Goal: Book appointment/travel/reservation

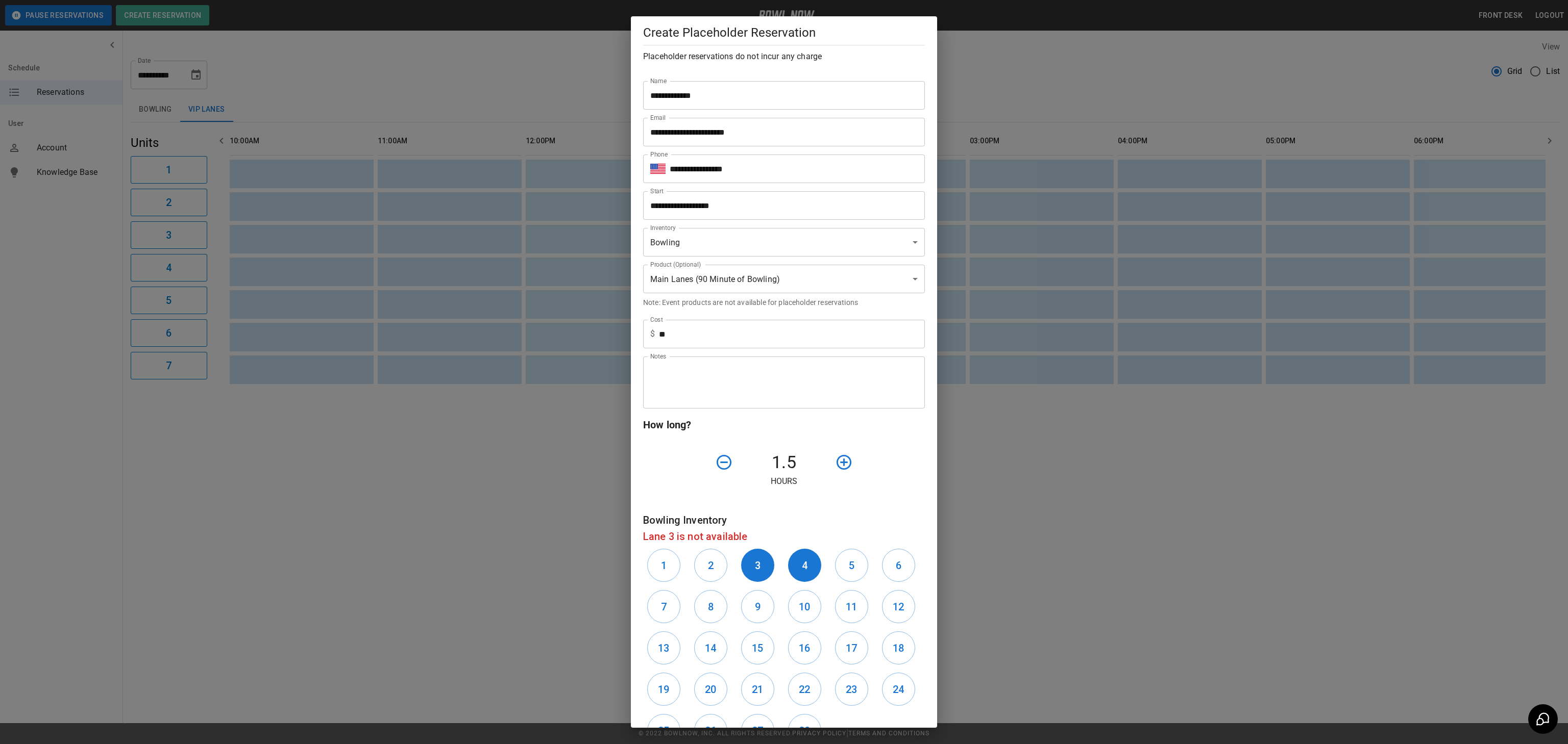
scroll to position [0, 445]
click at [760, 565] on h6 "3" at bounding box center [757, 566] width 5 height 16
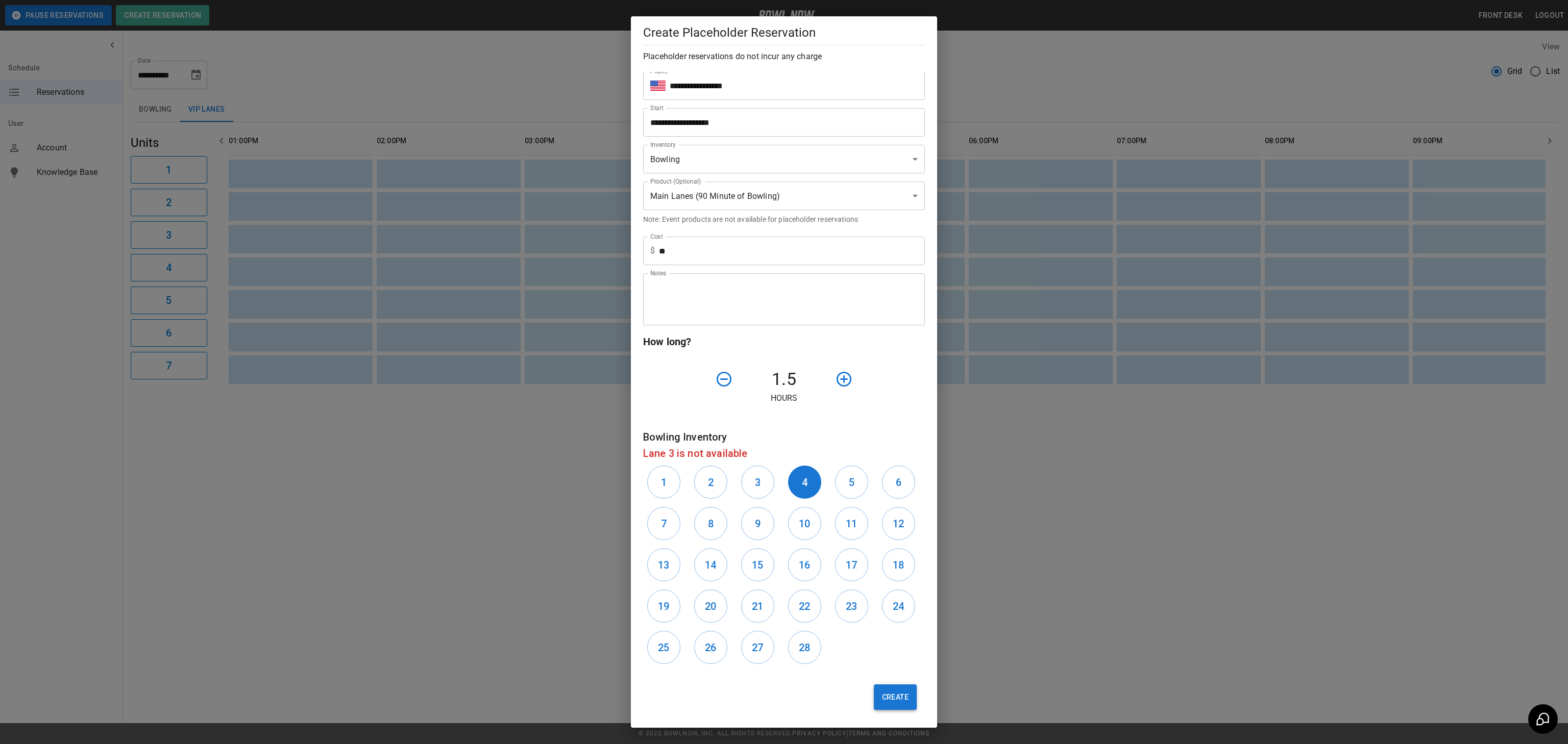
click at [897, 693] on button "Create" at bounding box center [895, 697] width 43 height 26
click at [897, 693] on div "Create" at bounding box center [780, 693] width 290 height 50
click at [893, 700] on button "Create" at bounding box center [895, 697] width 43 height 26
click at [764, 478] on button "3" at bounding box center [758, 482] width 33 height 33
click at [855, 492] on button "5" at bounding box center [852, 482] width 33 height 33
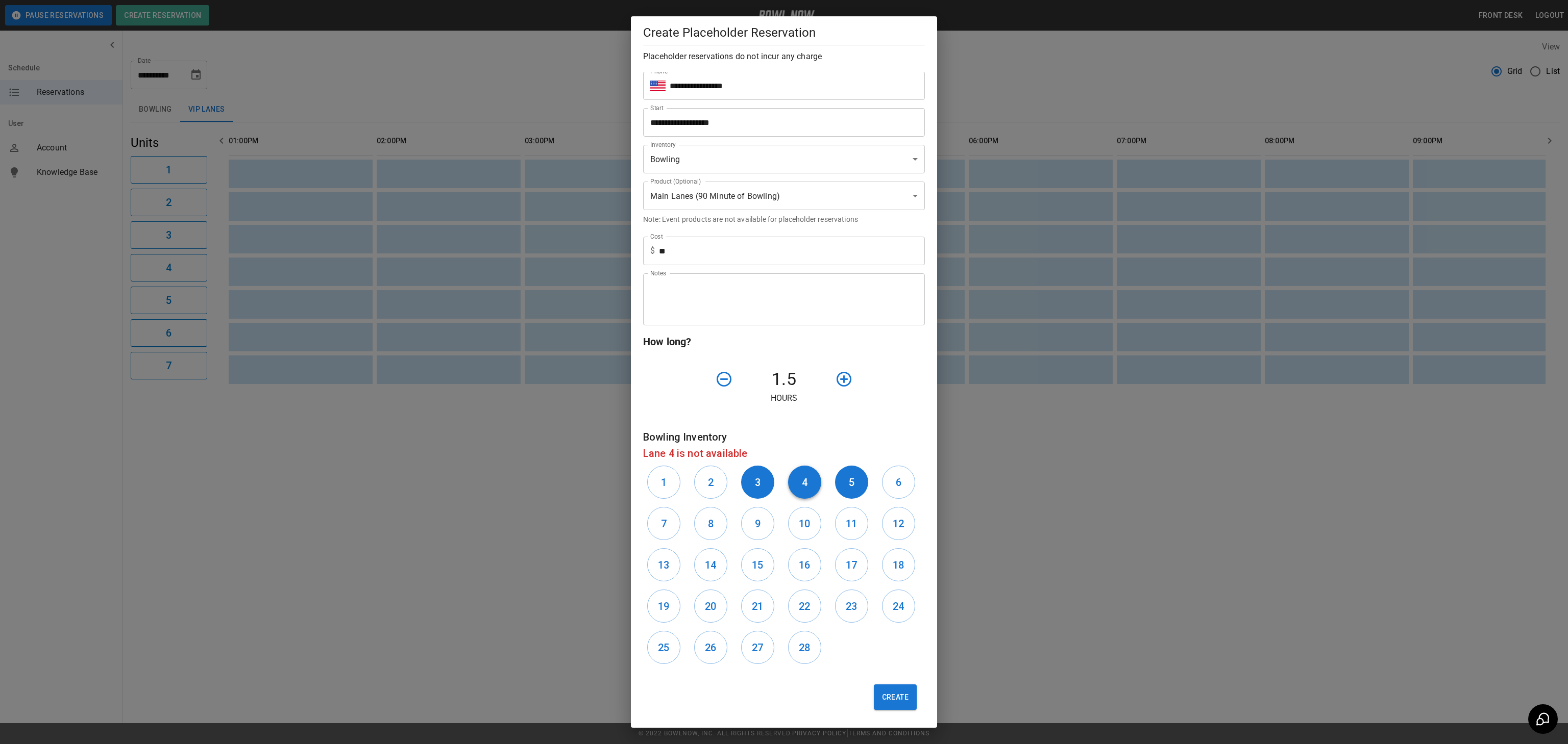
click at [813, 487] on button "4" at bounding box center [805, 482] width 33 height 33
click at [753, 482] on button "3" at bounding box center [758, 482] width 33 height 33
click at [900, 700] on button "Create" at bounding box center [895, 697] width 43 height 26
click at [900, 700] on div "Create" at bounding box center [780, 693] width 290 height 50
click at [705, 485] on button "2" at bounding box center [710, 482] width 33 height 33
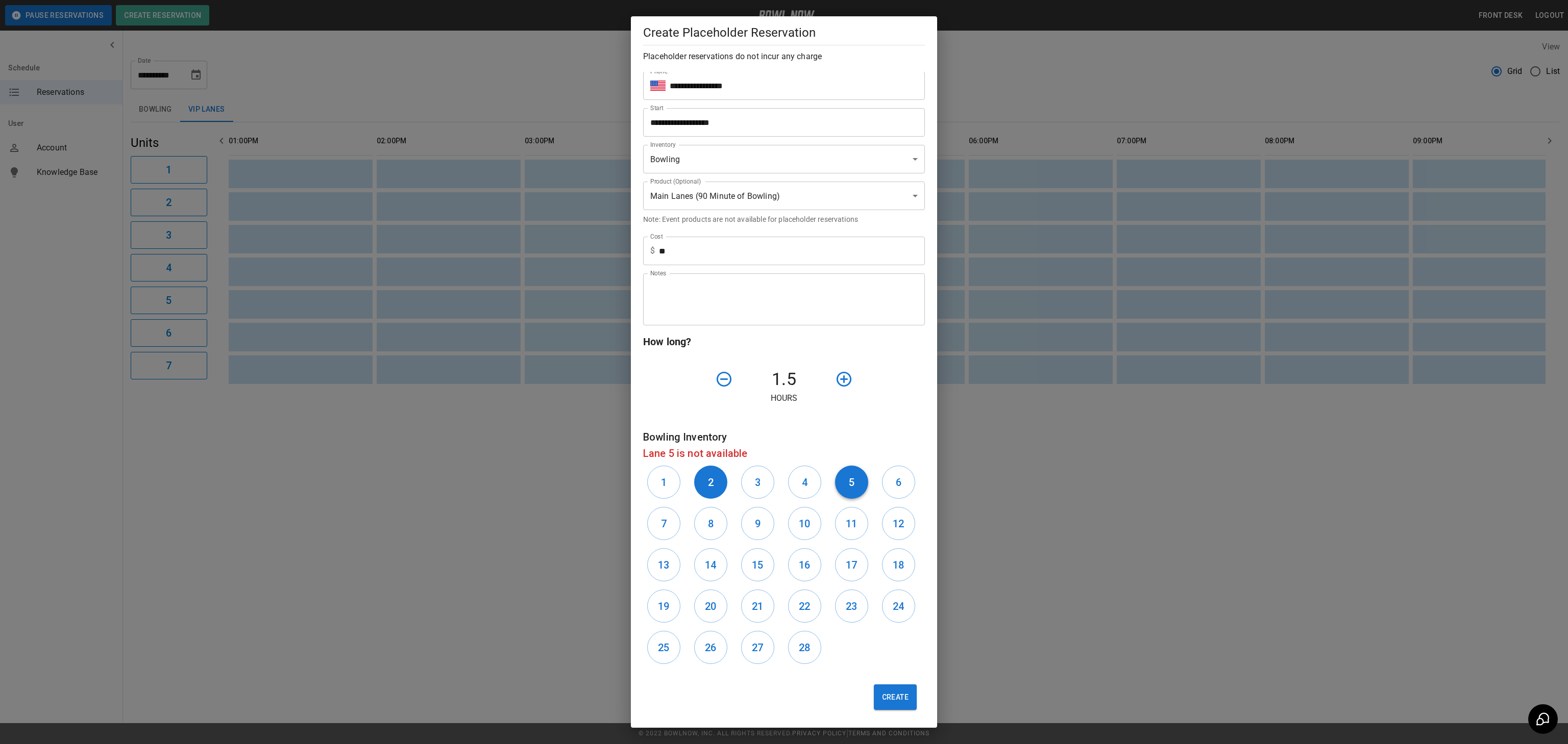
click at [853, 484] on h6 "5" at bounding box center [851, 482] width 5 height 16
click at [887, 703] on button "Create" at bounding box center [895, 697] width 43 height 26
click at [661, 485] on h6 "1" at bounding box center [663, 482] width 5 height 16
click at [710, 485] on h6 "2" at bounding box center [710, 482] width 5 height 16
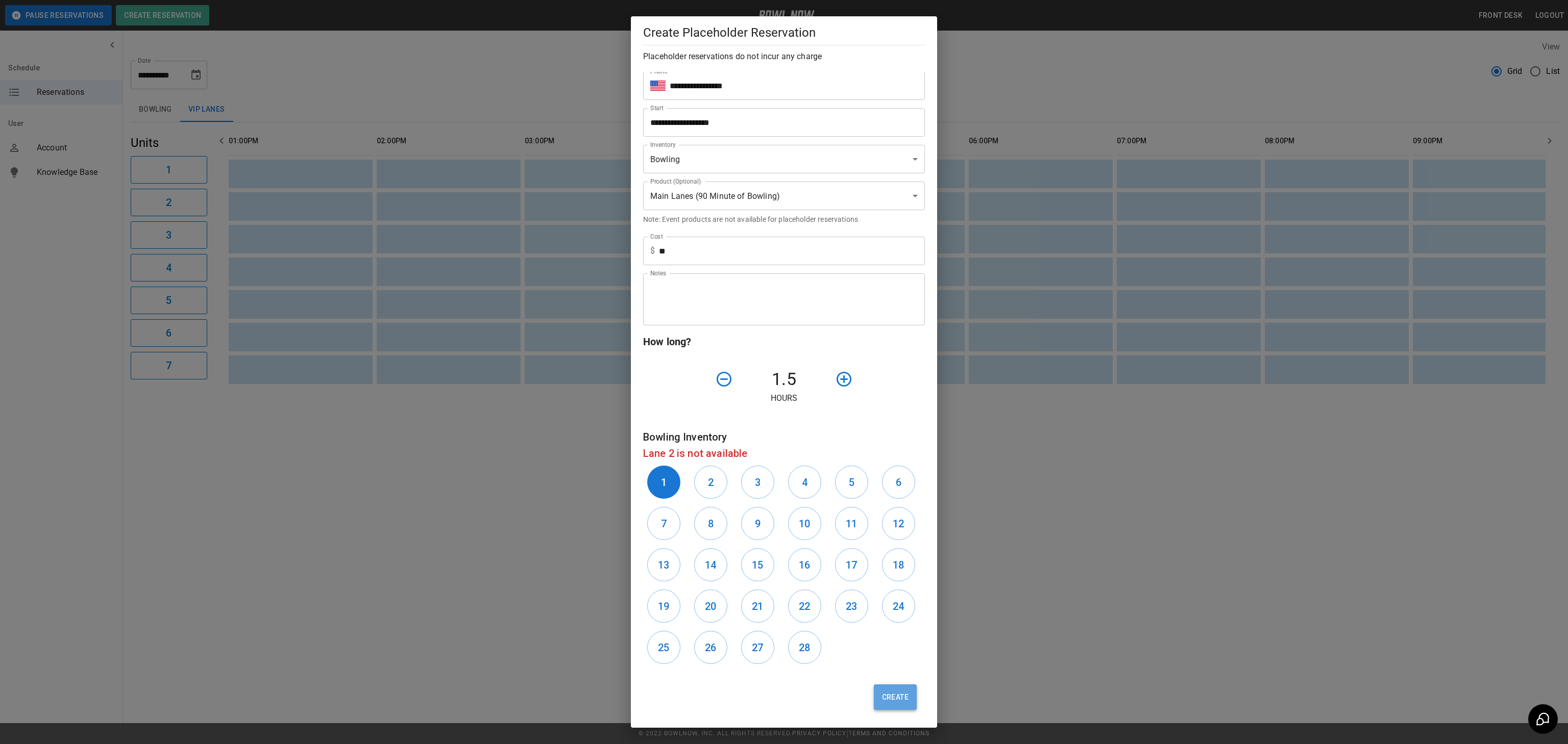
click at [890, 707] on button "Create" at bounding box center [895, 697] width 43 height 26
click at [665, 487] on h6 "1" at bounding box center [663, 482] width 5 height 16
click at [665, 516] on h6 "7" at bounding box center [663, 524] width 5 height 16
click at [901, 699] on button "Create" at bounding box center [895, 697] width 43 height 26
click at [896, 482] on h6 "6" at bounding box center [898, 482] width 5 height 16
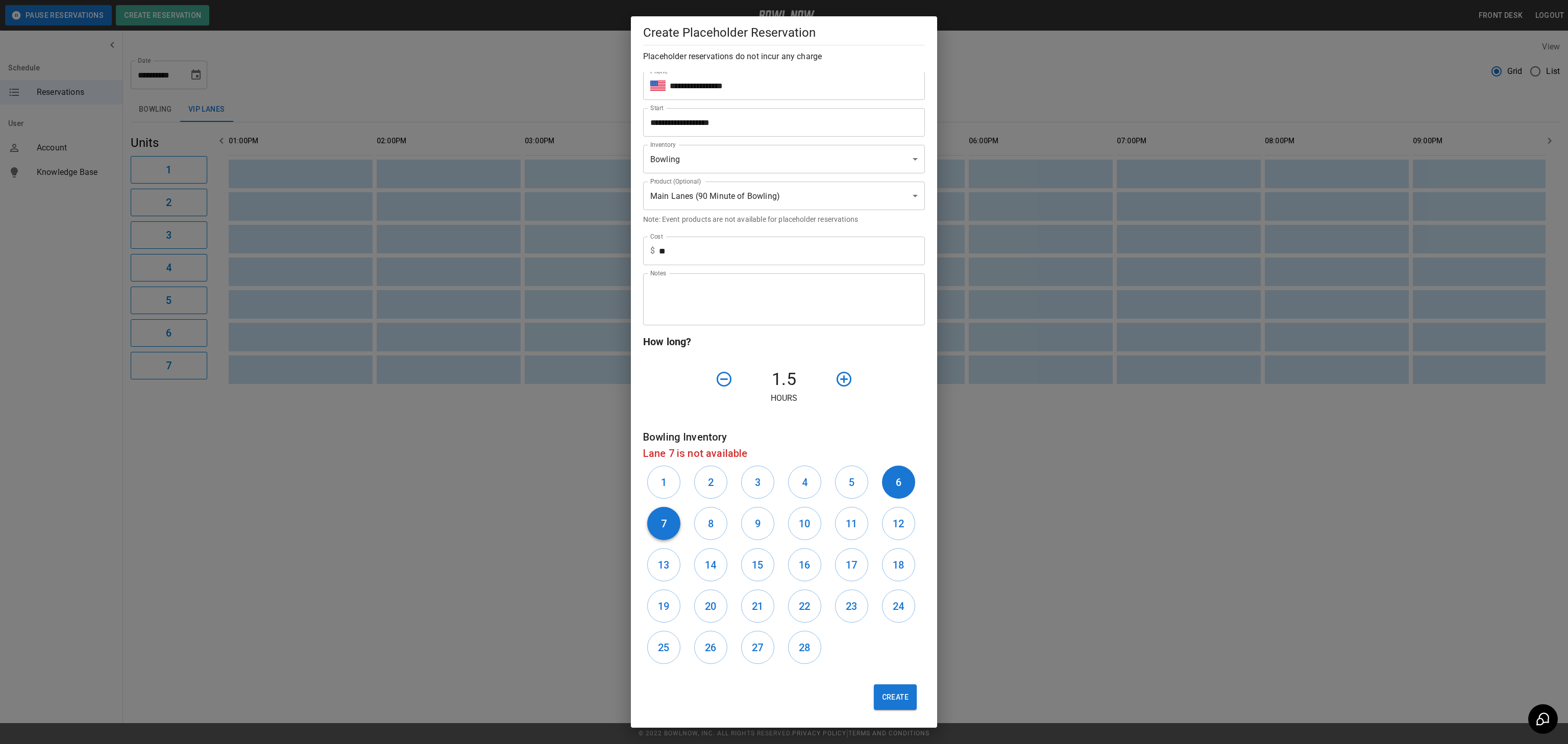
click at [668, 521] on button "7" at bounding box center [663, 524] width 33 height 33
click at [897, 694] on button "Create" at bounding box center [895, 697] width 43 height 26
click at [755, 490] on button "3" at bounding box center [758, 482] width 33 height 33
click at [788, 496] on div "4" at bounding box center [807, 482] width 47 height 41
click at [807, 492] on button "4" at bounding box center [805, 482] width 33 height 33
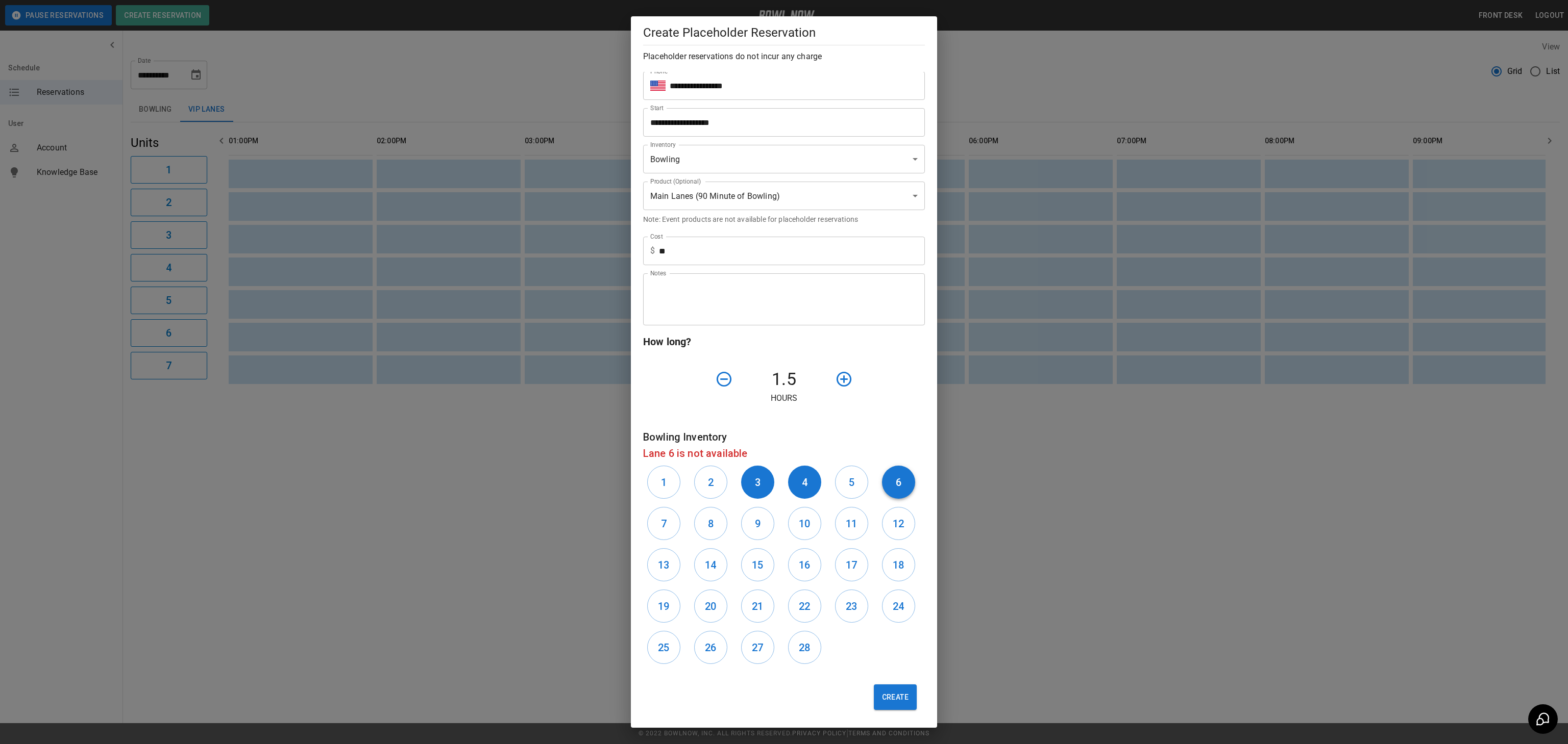
click at [903, 477] on button "6" at bounding box center [898, 482] width 33 height 33
click at [900, 700] on button "Create" at bounding box center [895, 697] width 43 height 26
